Goal: Answer question/provide support: Share knowledge or assist other users

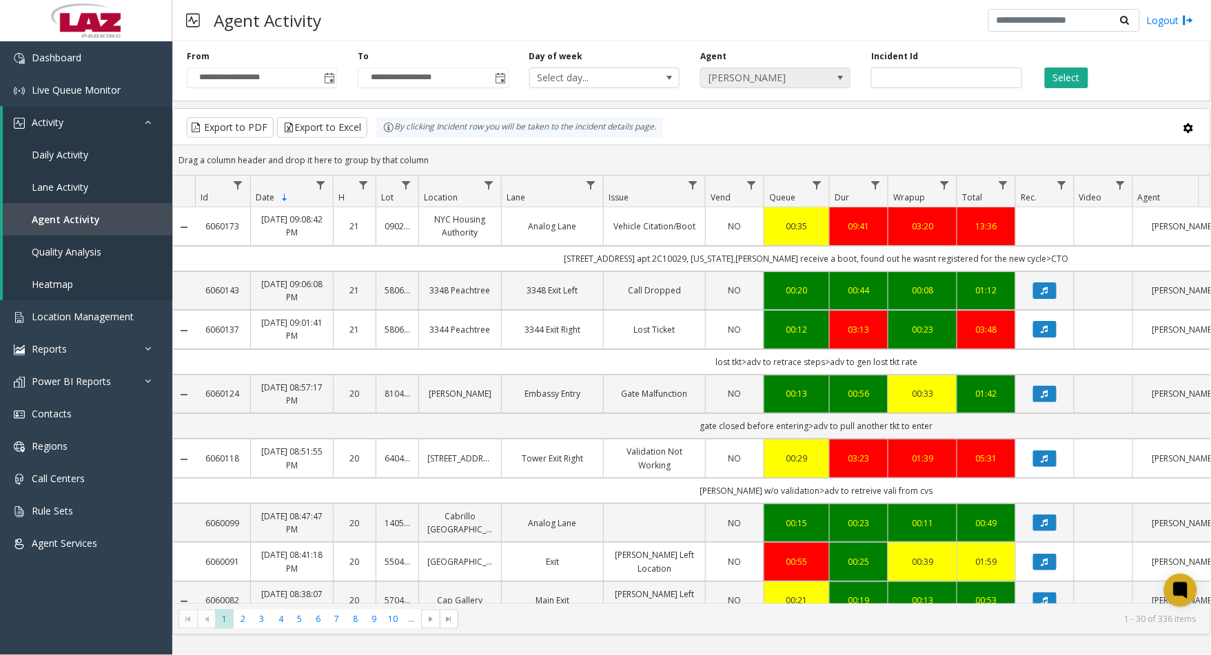
click at [742, 73] on span "[PERSON_NAME]" at bounding box center [760, 77] width 119 height 19
type input "******"
click at [794, 150] on li "[PERSON_NAME]" at bounding box center [775, 154] width 146 height 19
click at [1069, 81] on button "Select" at bounding box center [1066, 78] width 43 height 21
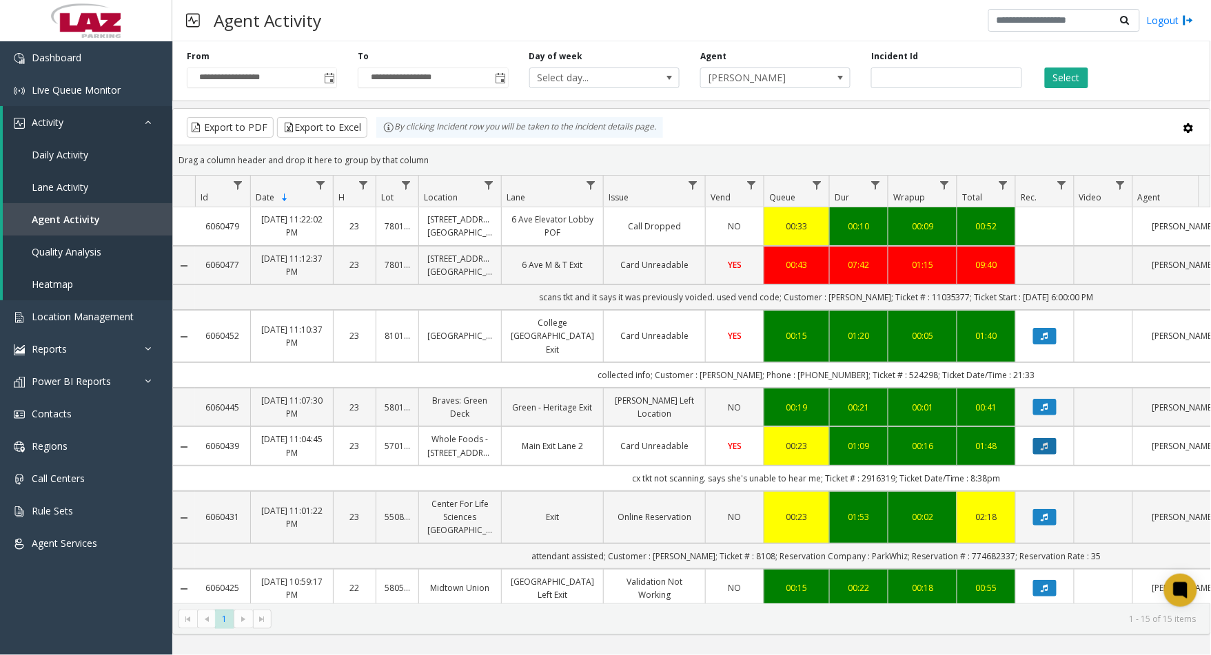
click at [1045, 442] on icon "Data table" at bounding box center [1044, 446] width 7 height 8
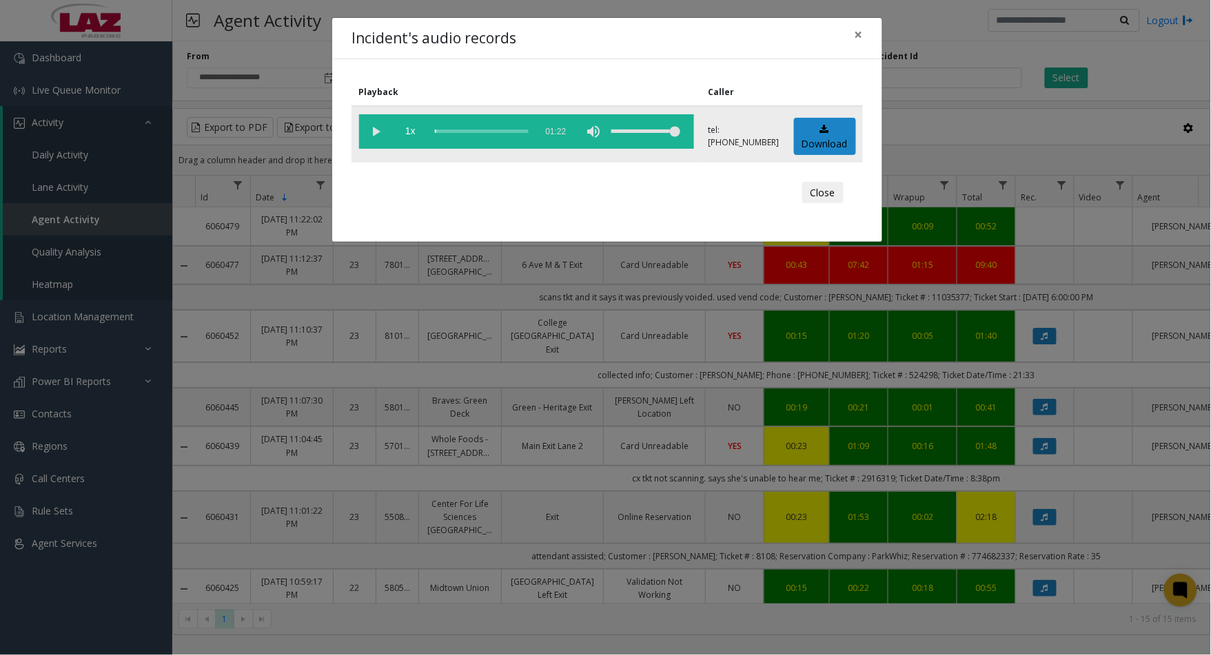
click at [377, 134] on vg-play-pause at bounding box center [376, 131] width 34 height 34
click at [828, 190] on button "Close" at bounding box center [822, 193] width 41 height 22
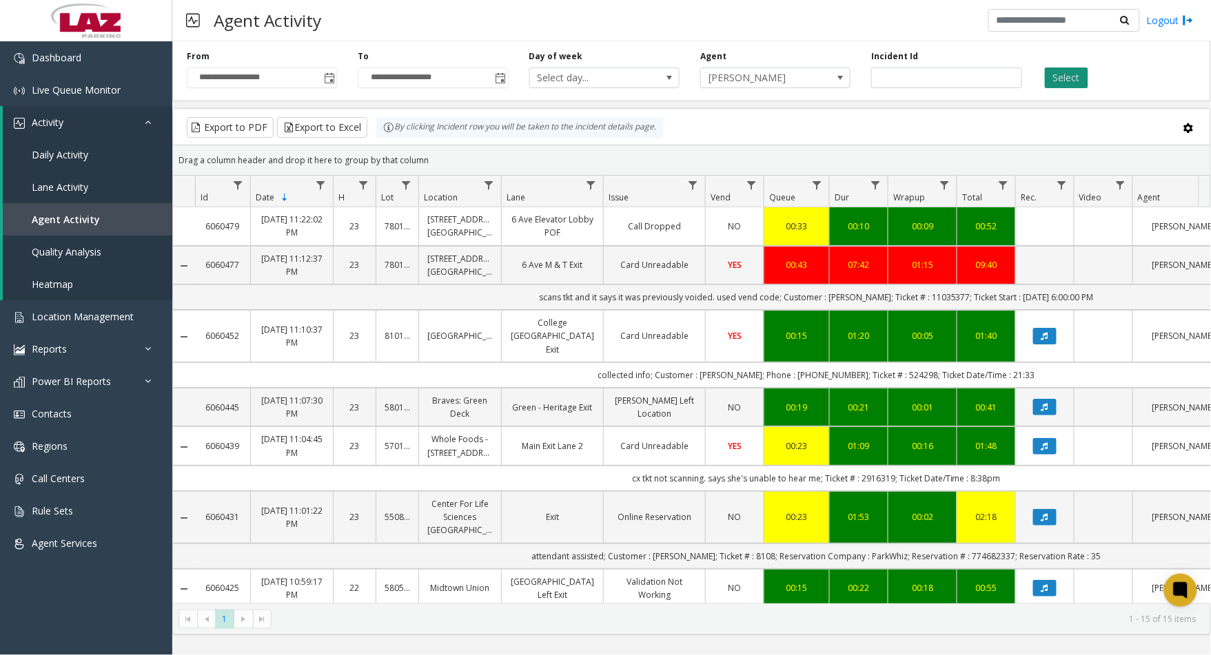
click at [1061, 76] on button "Select" at bounding box center [1066, 78] width 43 height 21
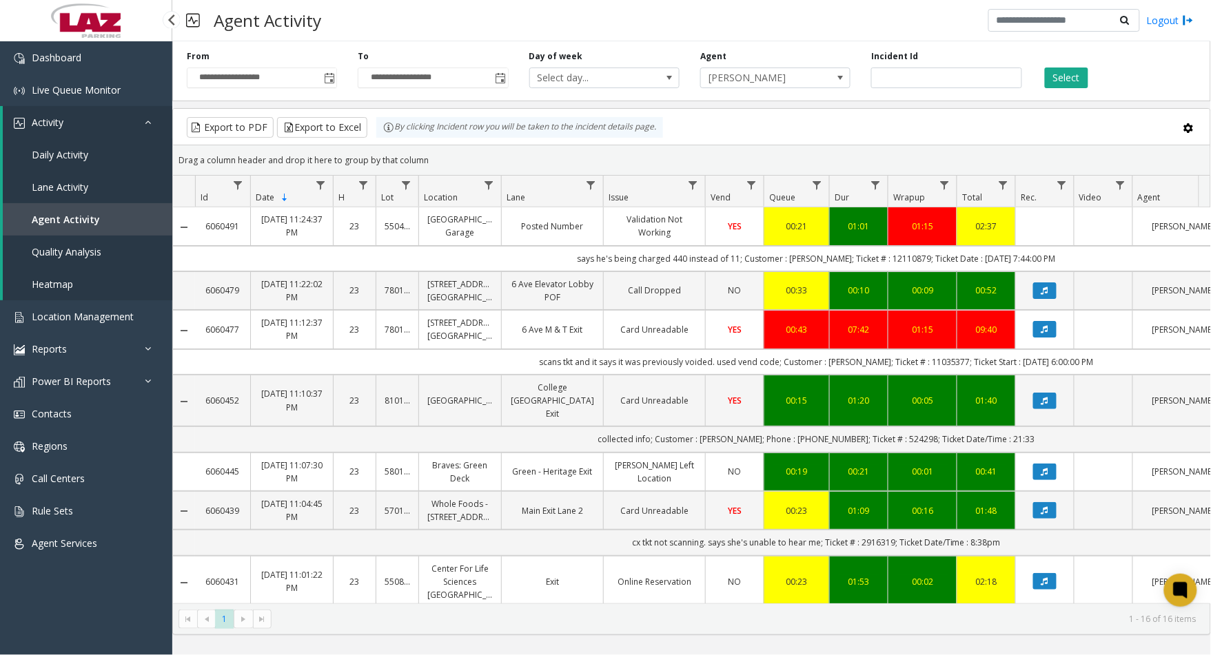
drag, startPoint x: 90, startPoint y: 646, endPoint x: 160, endPoint y: 573, distance: 101.4
click at [90, 646] on div "Dashboard Live Queue Monitor Activity Daily Activity Lane Activity Agent Activi…" at bounding box center [86, 368] width 172 height 655
